Goal: Task Accomplishment & Management: Use online tool/utility

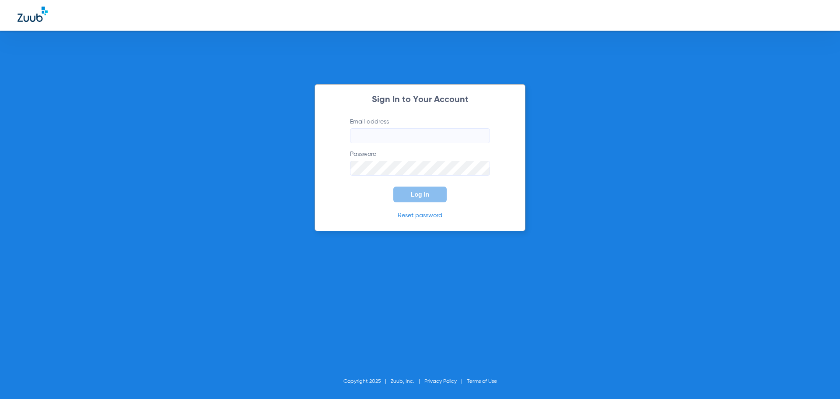
type input "[EMAIL_ADDRESS][DOMAIN_NAME]"
click at [293, 165] on div "Sign In to Your Account Email address [EMAIL_ADDRESS][DOMAIN_NAME] Password Log…" at bounding box center [420, 199] width 840 height 399
click at [393, 186] on button "Log In" at bounding box center [419, 194] width 53 height 16
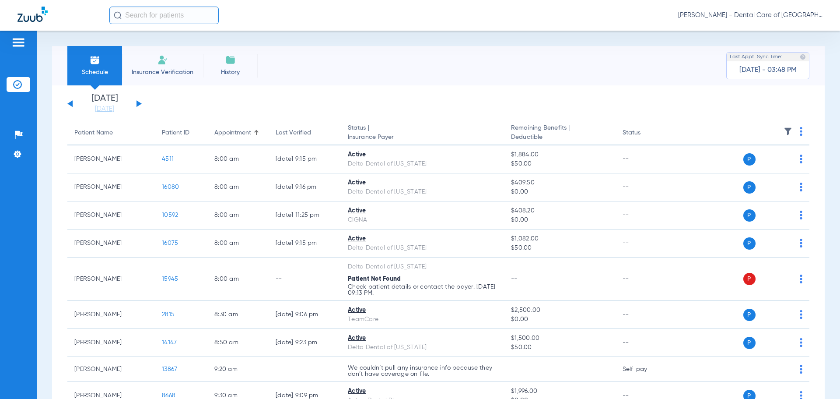
click at [528, 46] on div "Schedule Insurance Verification History Last Appt. Sync Time: [DATE] - 03:48 PM…" at bounding box center [438, 215] width 803 height 368
click at [137, 11] on input "text" at bounding box center [163, 16] width 109 height 18
click at [105, 110] on link "[DATE]" at bounding box center [104, 109] width 53 height 9
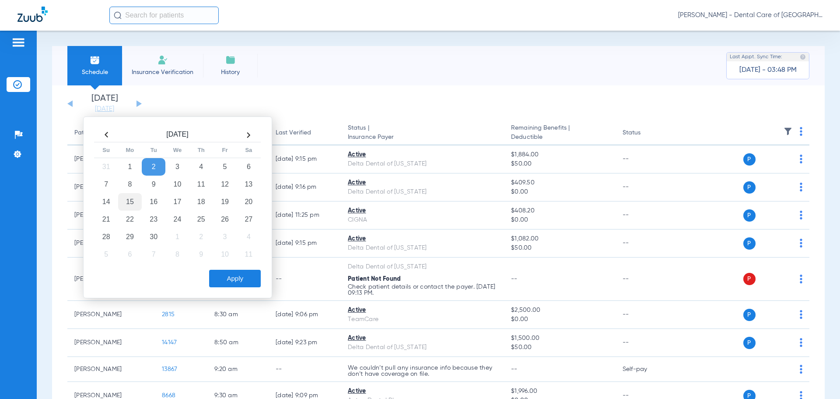
click at [131, 203] on td "15" at bounding box center [130, 202] width 24 height 18
click at [130, 201] on td "15" at bounding box center [130, 202] width 24 height 18
click at [241, 277] on button "Apply" at bounding box center [235, 279] width 52 height 18
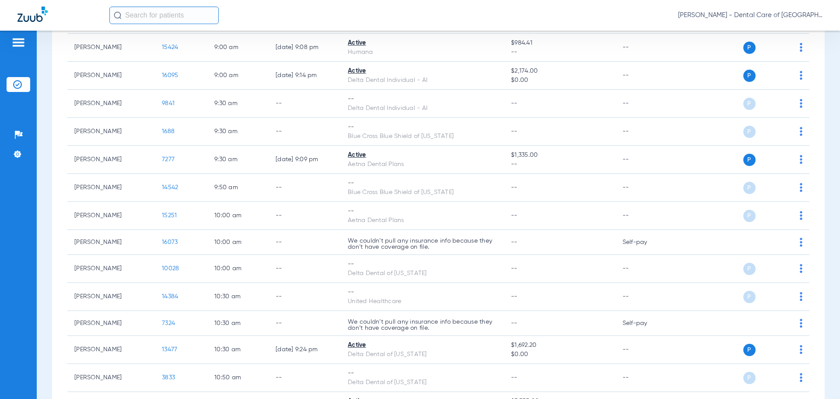
scroll to position [394, 0]
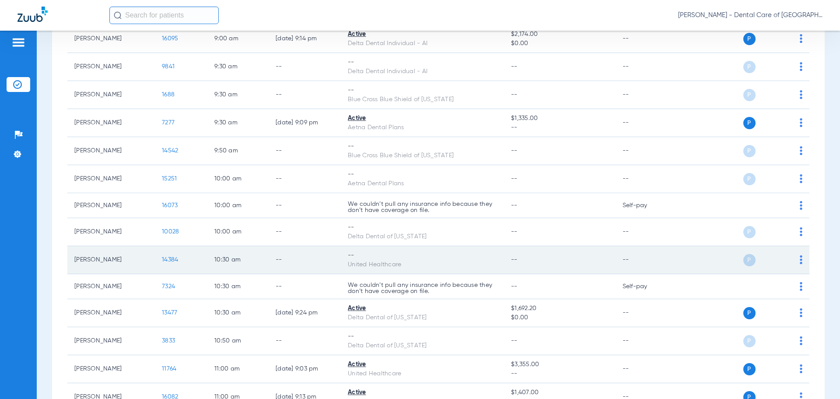
click at [800, 259] on img at bounding box center [801, 259] width 3 height 9
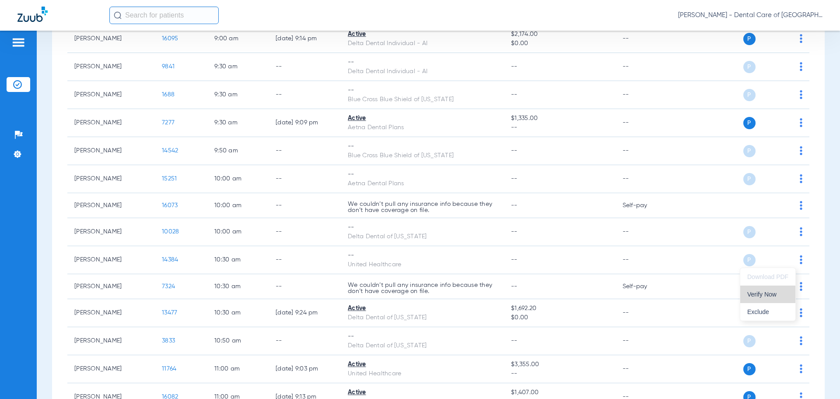
click at [775, 294] on span "Verify Now" at bounding box center [767, 294] width 41 height 6
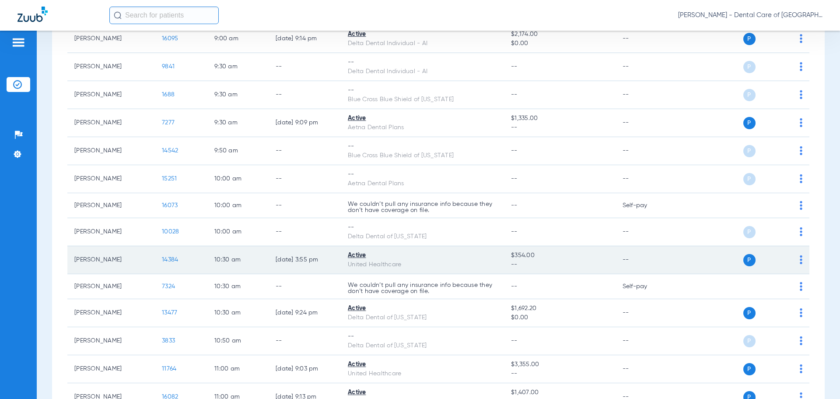
click at [743, 260] on span "P" at bounding box center [749, 260] width 12 height 12
click at [167, 259] on span "14384" at bounding box center [170, 259] width 16 height 6
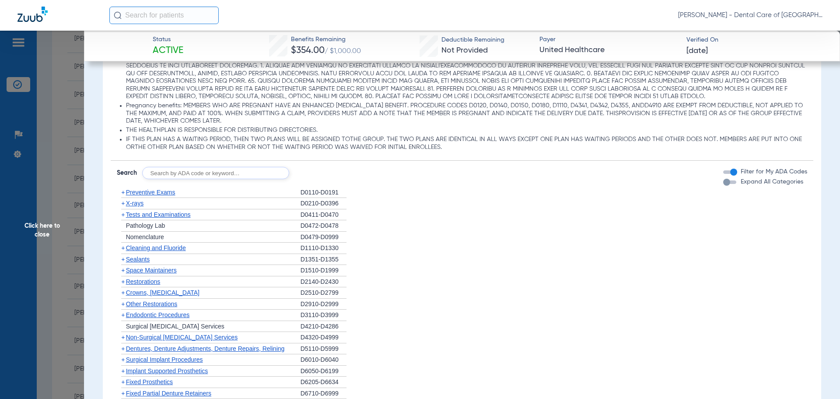
scroll to position [569, 0]
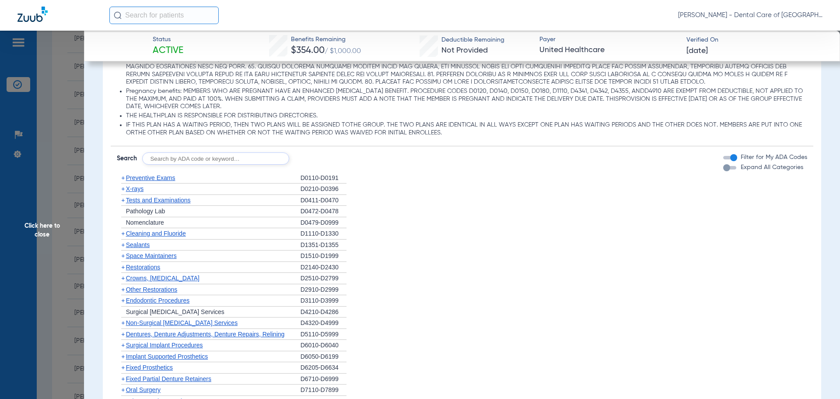
click at [190, 322] on span "Non-Surgical [MEDICAL_DATA] Services" at bounding box center [182, 322] width 112 height 7
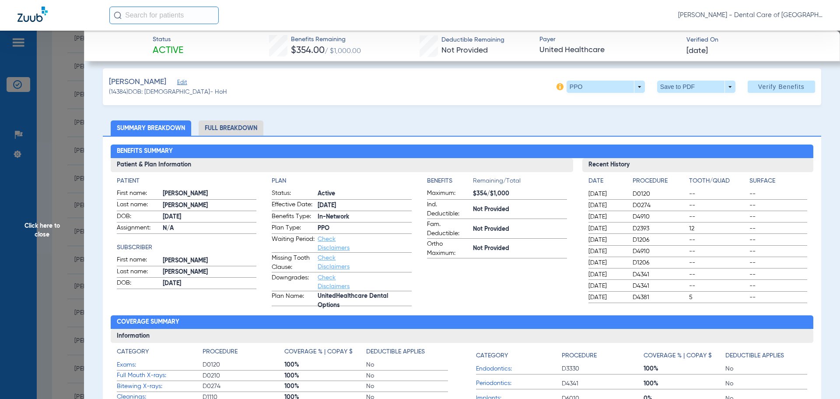
scroll to position [0, 0]
